Goal: Obtain resource: Download file/media

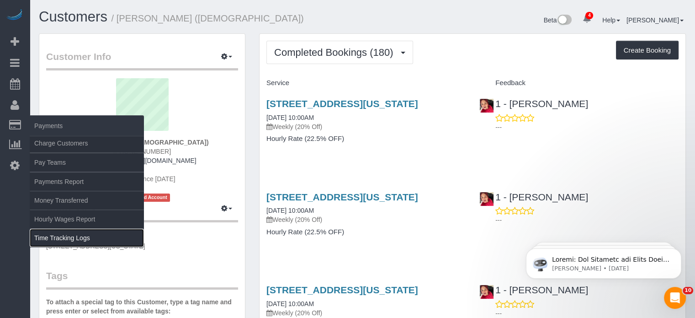
click at [63, 237] on link "Time Tracking Logs" at bounding box center [87, 237] width 114 height 18
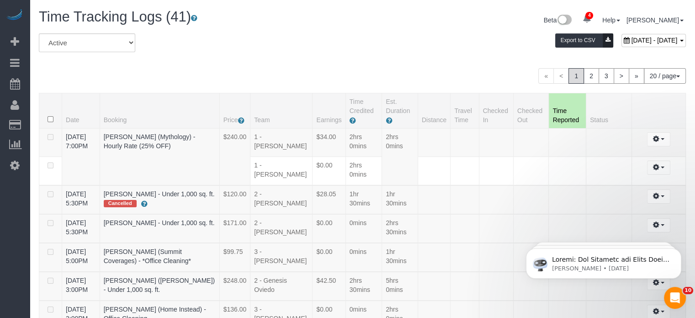
click at [632, 37] on span "[DATE] - [DATE]" at bounding box center [655, 40] width 46 height 7
type input "**********"
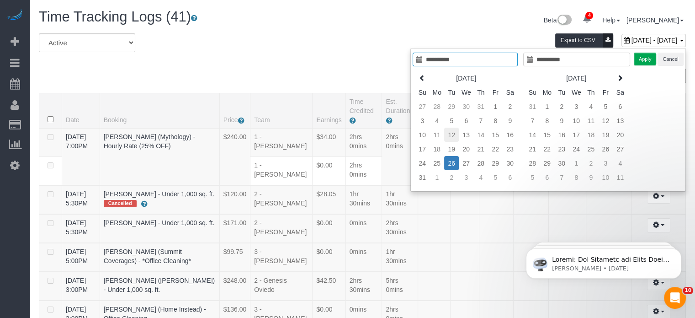
type input "**********"
click at [457, 134] on td "12" at bounding box center [451, 134] width 15 height 14
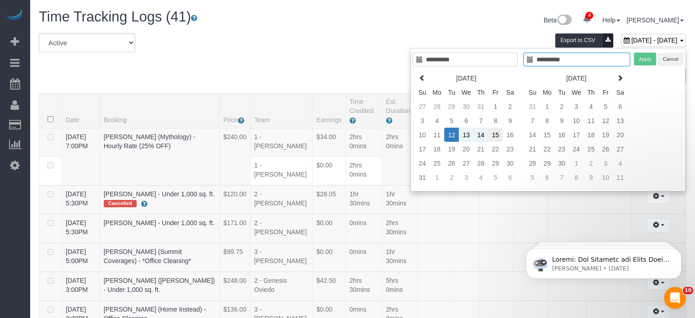
type input "**********"
click at [499, 129] on td "15" at bounding box center [495, 134] width 15 height 14
type input "**********"
click at [647, 56] on button "Apply" at bounding box center [645, 59] width 23 height 13
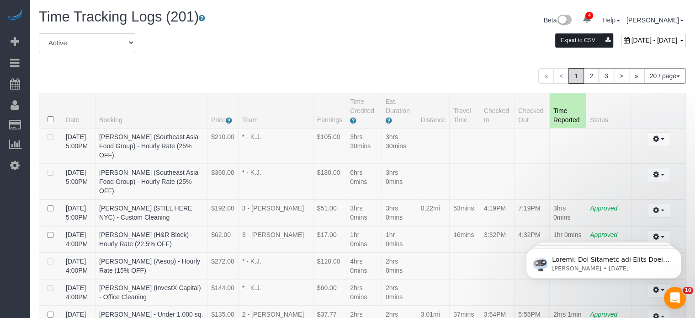
click at [555, 38] on button "Export to CSV" at bounding box center [584, 40] width 58 height 14
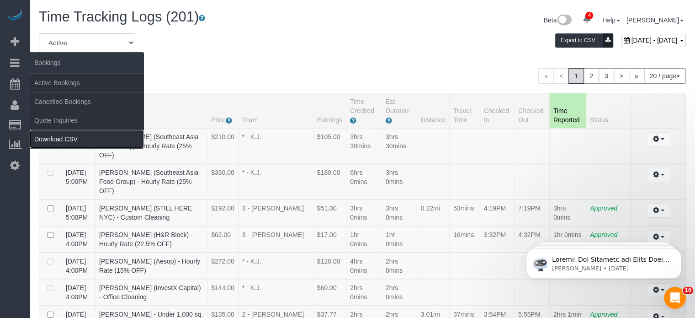
click at [72, 137] on link "Download CSV" at bounding box center [87, 139] width 114 height 18
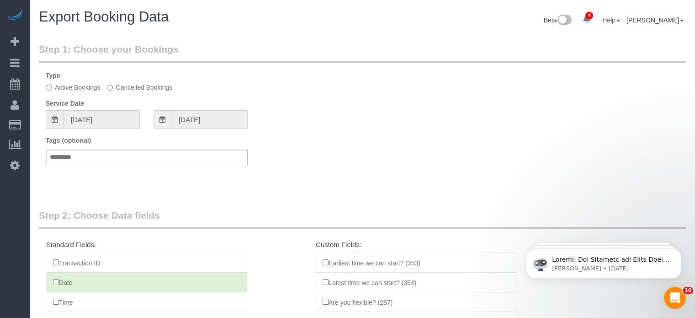
click at [122, 111] on input "07/27/2025" at bounding box center [101, 119] width 77 height 19
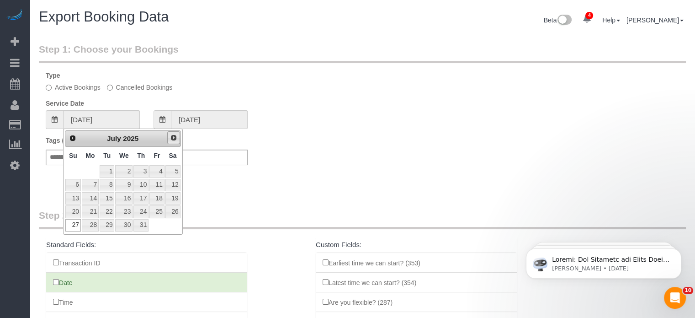
click at [176, 137] on span "Next" at bounding box center [173, 137] width 7 height 7
click at [106, 196] on link "12" at bounding box center [107, 198] width 15 height 12
type input "08/12/2025"
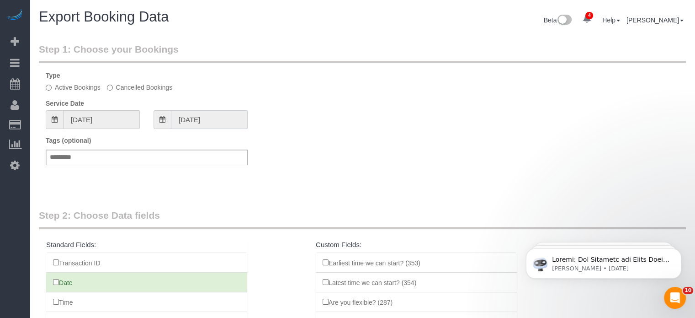
click at [195, 113] on input "08/12/2025" at bounding box center [209, 119] width 77 height 19
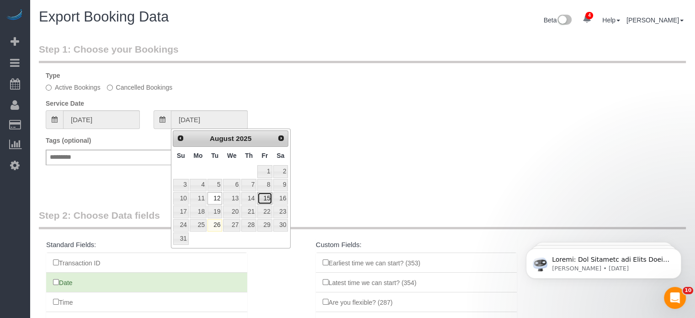
click at [261, 199] on link "15" at bounding box center [264, 198] width 15 height 12
type input "08/15/2025"
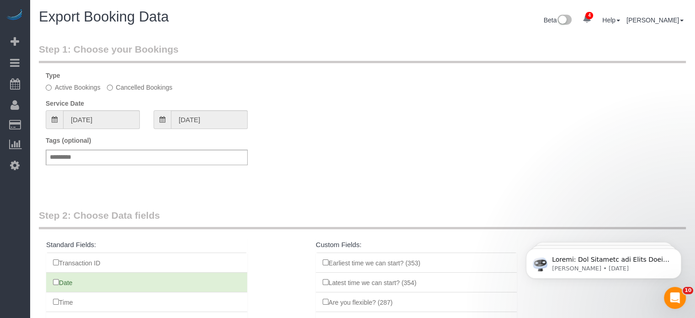
click at [308, 169] on div "Tags (optional) Add a tag" at bounding box center [362, 155] width 647 height 38
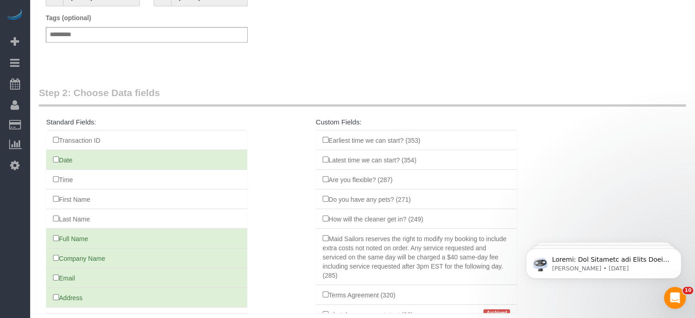
scroll to position [213, 0]
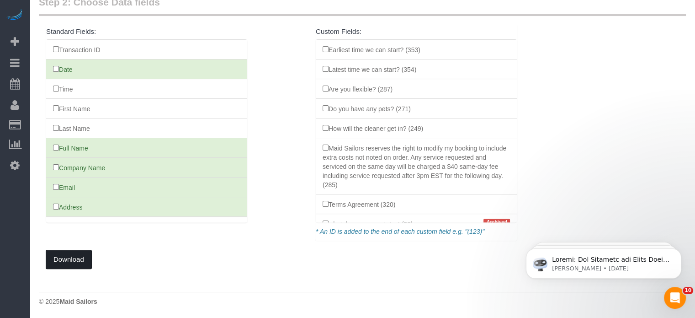
click at [77, 264] on button "Download" at bounding box center [69, 259] width 46 height 19
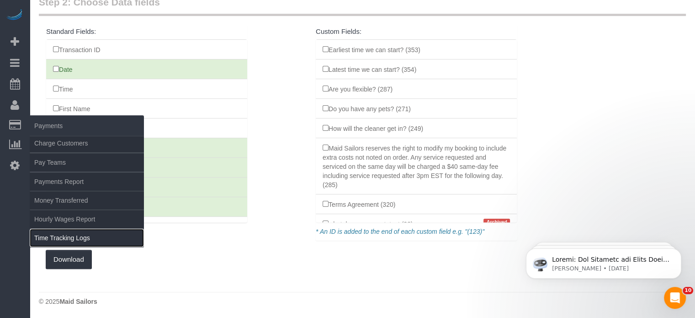
click at [58, 235] on link "Time Tracking Logs" at bounding box center [87, 237] width 114 height 18
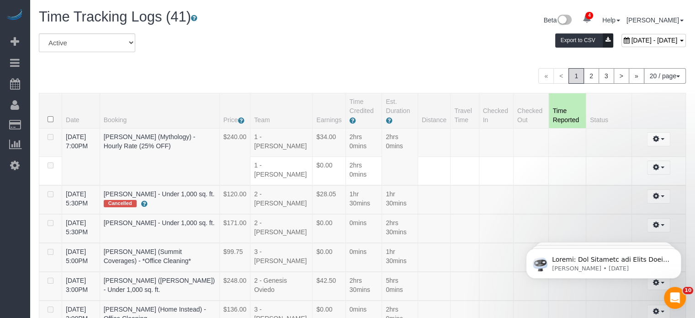
click at [632, 39] on span "August 26, 2025 - August 26, 2025" at bounding box center [655, 40] width 46 height 7
type input "**********"
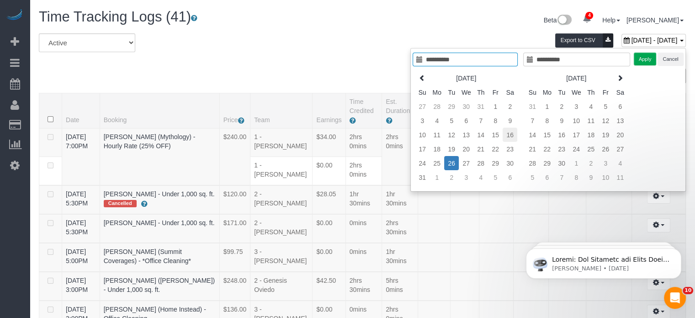
type input "**********"
click at [514, 135] on td "16" at bounding box center [510, 134] width 15 height 14
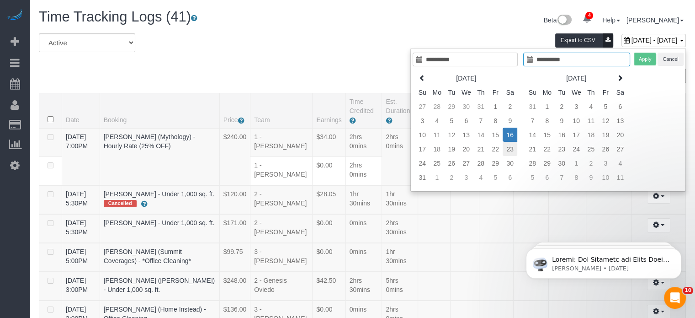
type input "**********"
click at [512, 149] on td "23" at bounding box center [510, 149] width 15 height 14
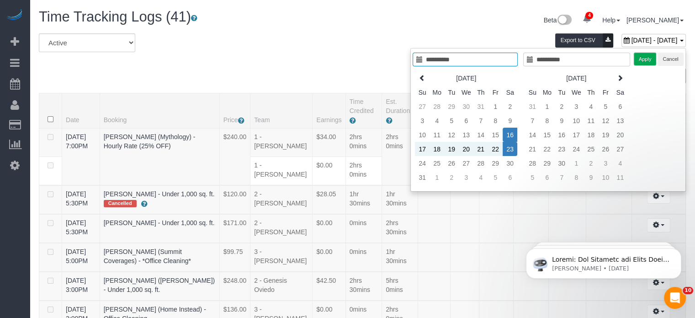
type input "**********"
click at [635, 62] on button "Apply" at bounding box center [645, 59] width 23 height 13
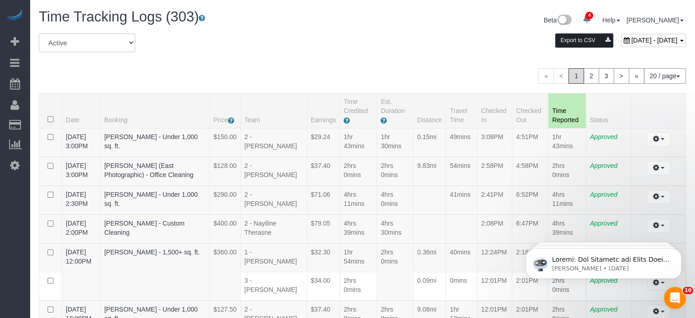
click at [555, 46] on button "Export to CSV" at bounding box center [584, 40] width 58 height 14
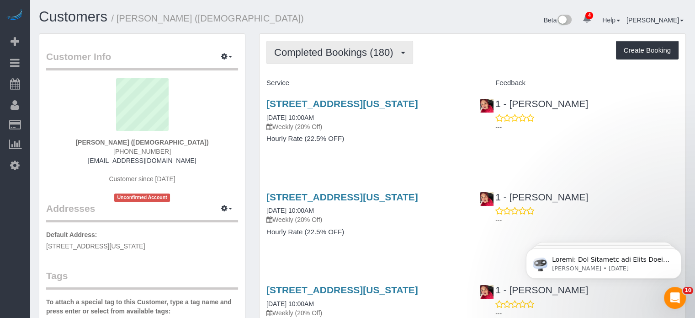
click at [357, 53] on span "Completed Bookings (180)" at bounding box center [335, 52] width 123 height 11
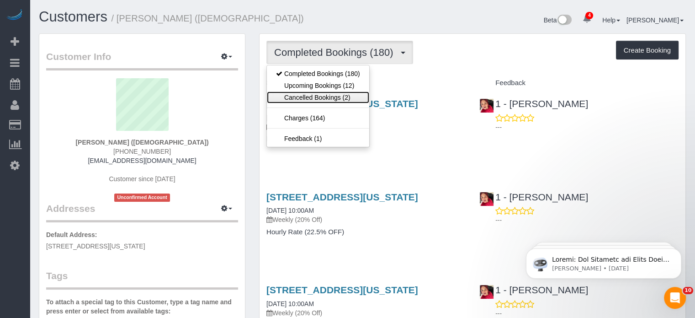
click at [309, 98] on link "Cancelled Bookings (2)" at bounding box center [318, 97] width 102 height 12
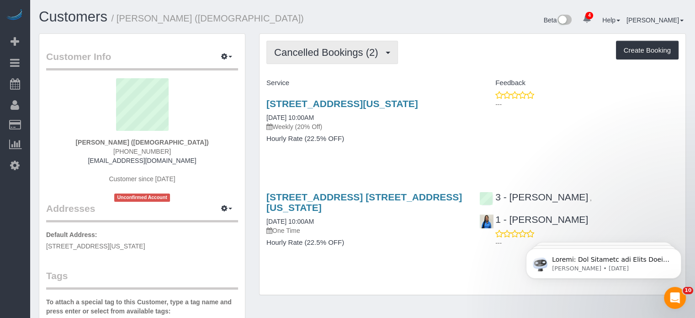
click at [328, 55] on span "Cancelled Bookings (2)" at bounding box center [328, 52] width 108 height 11
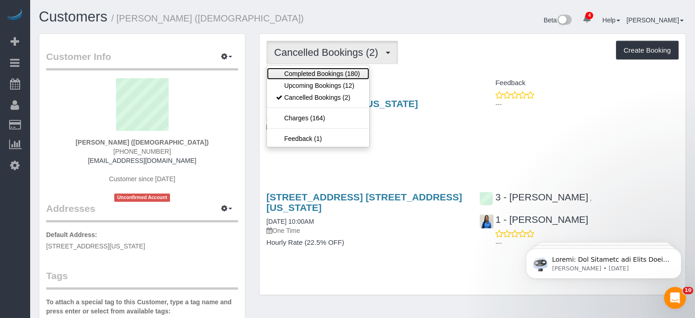
click at [328, 73] on link "Completed Bookings (180)" at bounding box center [318, 74] width 102 height 12
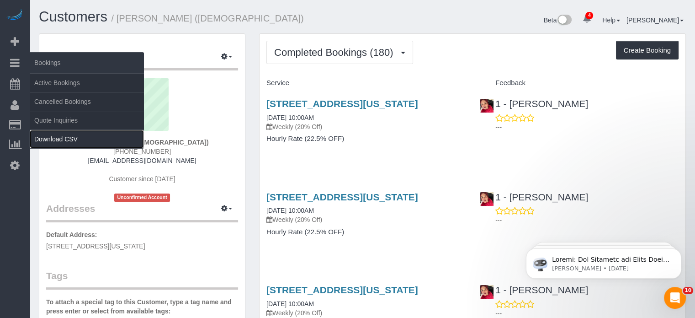
click at [46, 140] on link "Download CSV" at bounding box center [87, 139] width 114 height 18
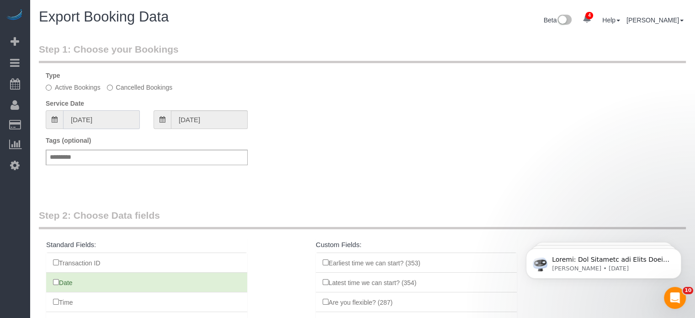
click at [101, 126] on input "07/27/2025" at bounding box center [101, 119] width 77 height 19
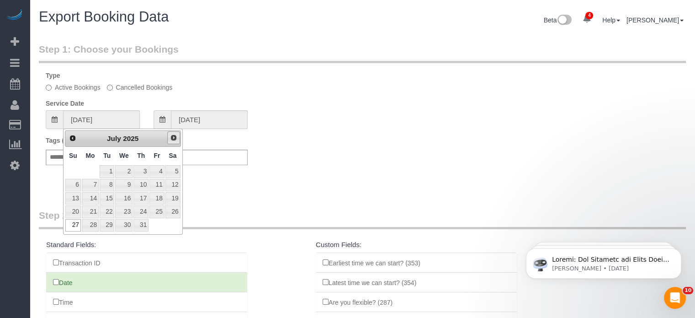
click at [173, 132] on link "Next" at bounding box center [173, 137] width 13 height 13
click at [106, 217] on link "19" at bounding box center [107, 211] width 15 height 12
type input "08/19/2025"
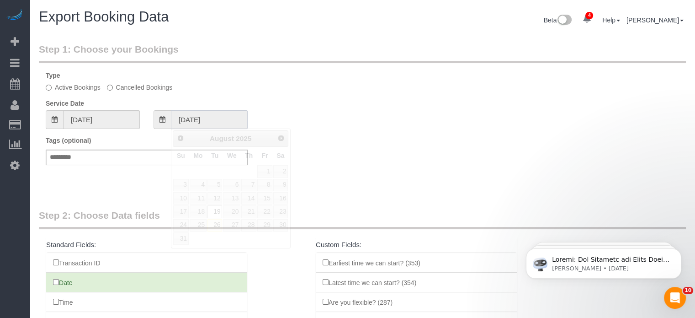
click at [185, 114] on input "08/19/2025" at bounding box center [209, 119] width 77 height 19
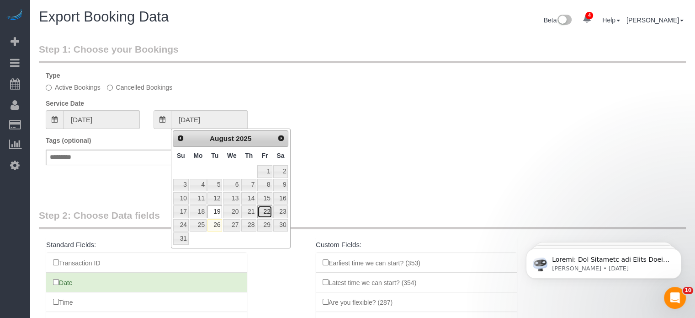
click at [265, 212] on link "22" at bounding box center [264, 211] width 15 height 12
type input "08/22/2025"
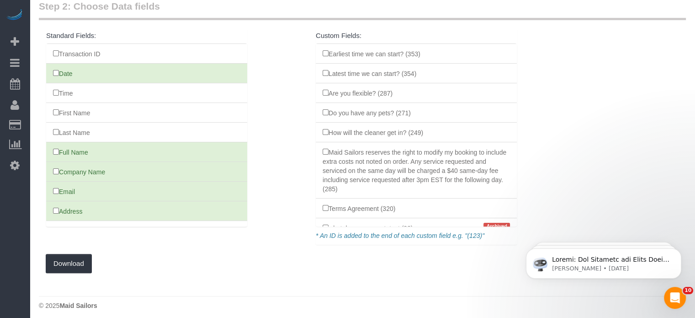
scroll to position [213, 0]
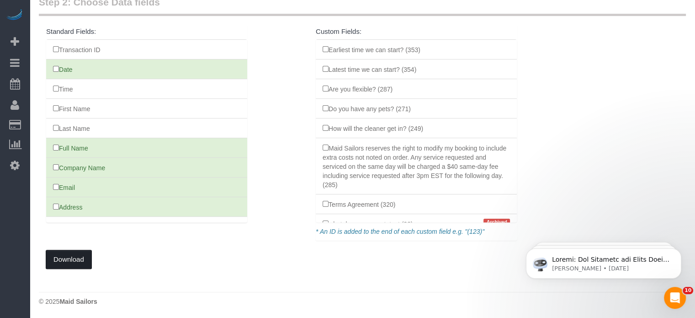
click at [69, 261] on button "Download" at bounding box center [69, 259] width 46 height 19
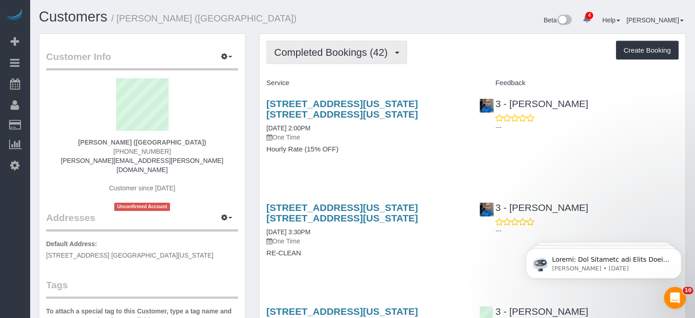
click at [390, 56] on span "Completed Bookings (42)" at bounding box center [333, 52] width 118 height 11
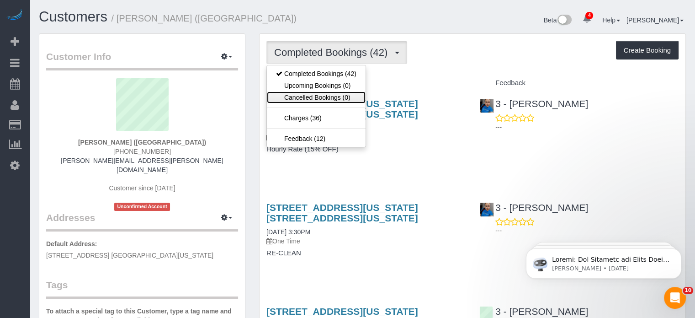
click at [354, 96] on link "Cancelled Bookings (0)" at bounding box center [316, 97] width 99 height 12
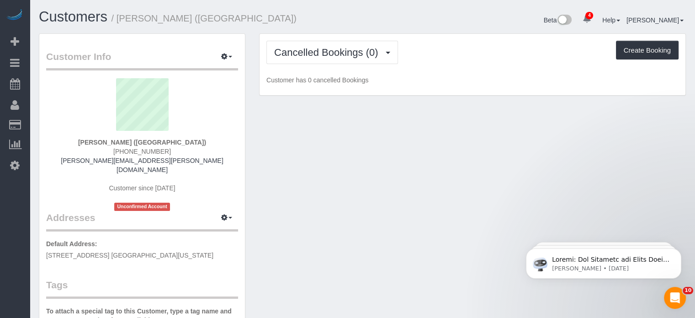
click at [351, 68] on div "Cancelled Bookings (0) Completed Bookings (42) Upcoming Bookings (0) Cancelled …" at bounding box center [473, 65] width 426 height 62
click at [350, 64] on div "Cancelled Bookings (0) Completed Bookings (42) Upcoming Bookings (0) Cancelled …" at bounding box center [473, 65] width 426 height 62
click at [354, 56] on span "Cancelled Bookings (0)" at bounding box center [328, 52] width 108 height 11
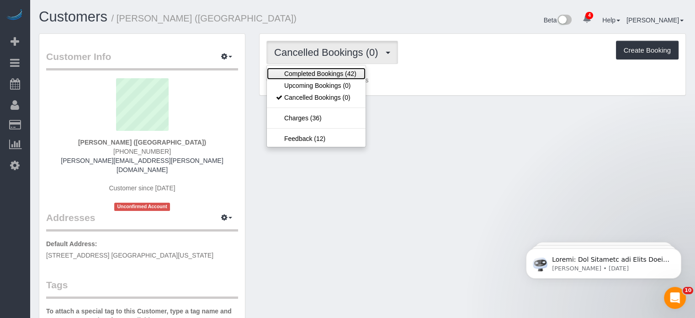
click at [343, 78] on link "Completed Bookings (42)" at bounding box center [316, 74] width 99 height 12
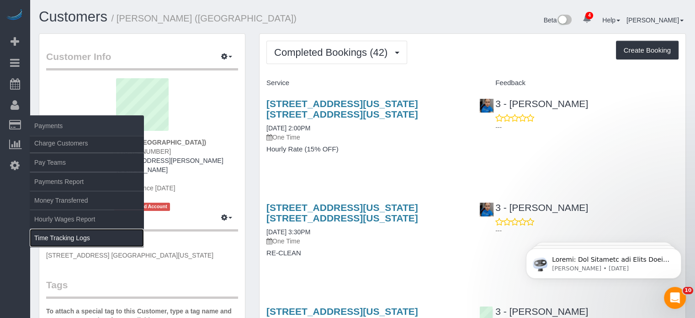
click at [60, 234] on link "Time Tracking Logs" at bounding box center [87, 237] width 114 height 18
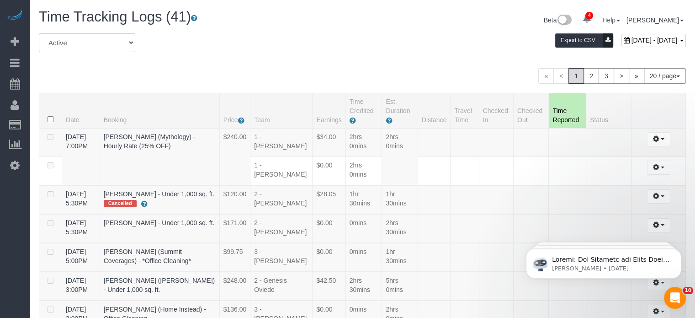
click at [632, 40] on span "August 26, 2025 - August 26, 2025" at bounding box center [655, 40] width 46 height 7
type input "**********"
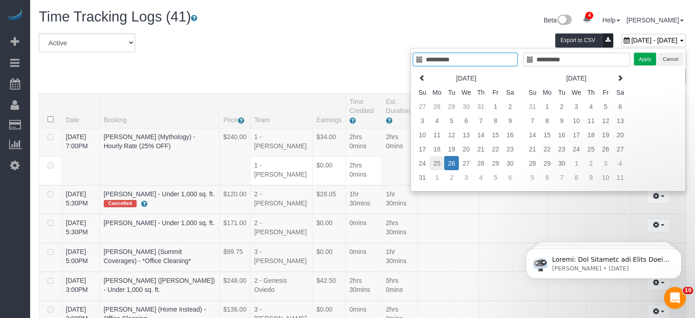
type input "**********"
click at [434, 160] on td "25" at bounding box center [437, 163] width 15 height 14
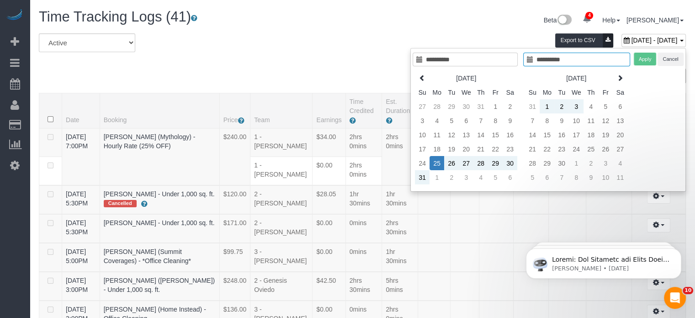
click at [554, 60] on input "**********" at bounding box center [576, 60] width 107 height 14
click at [441, 162] on td "25" at bounding box center [437, 163] width 15 height 14
type input "**********"
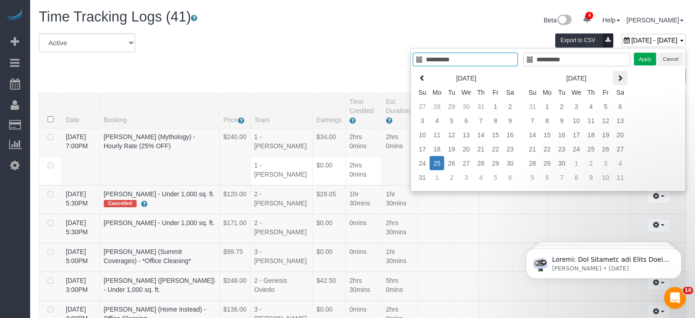
type input "**********"
click at [642, 60] on button "Apply" at bounding box center [645, 59] width 23 height 13
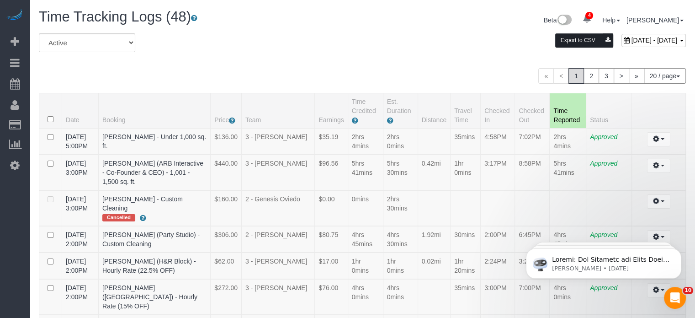
click at [555, 43] on button "Export to CSV" at bounding box center [584, 40] width 58 height 14
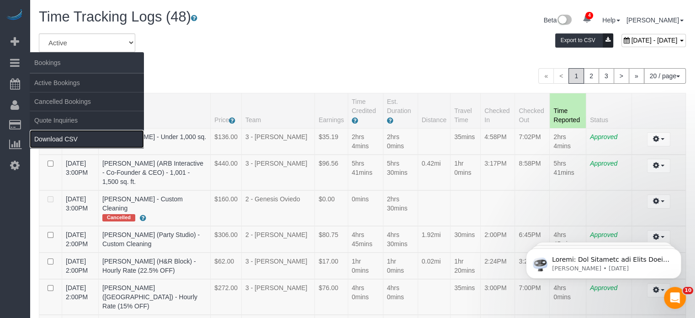
click at [54, 141] on link "Download CSV" at bounding box center [87, 139] width 114 height 18
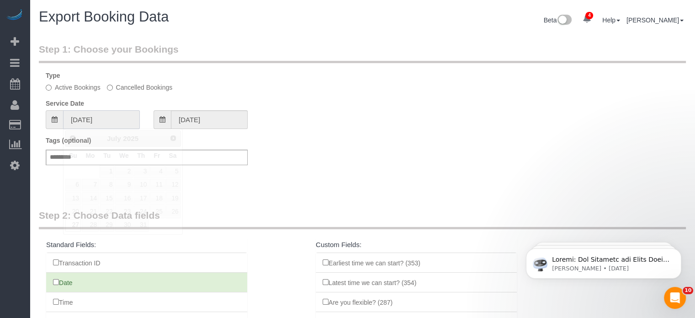
click at [87, 115] on input "07/27/2025" at bounding box center [101, 119] width 77 height 19
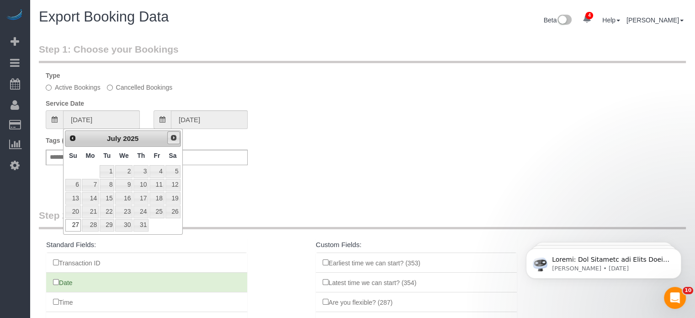
click at [175, 135] on span "Next" at bounding box center [173, 137] width 7 height 7
click at [94, 223] on link "25" at bounding box center [90, 225] width 17 height 12
type input "08/25/2025"
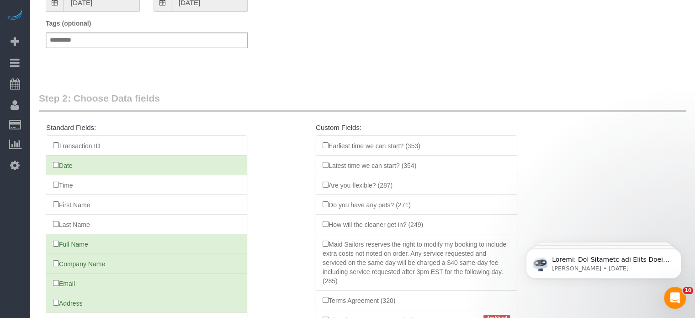
scroll to position [213, 0]
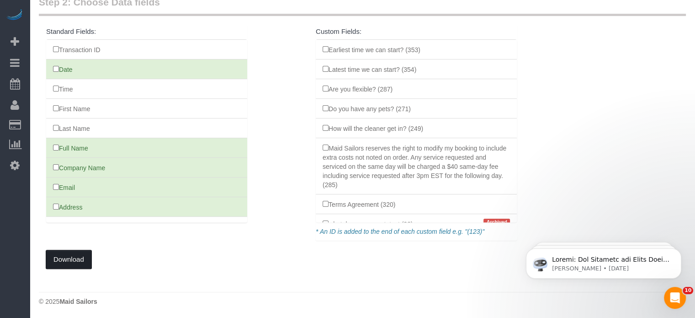
click at [66, 258] on button "Download" at bounding box center [69, 259] width 46 height 19
